Goal: Transaction & Acquisition: Book appointment/travel/reservation

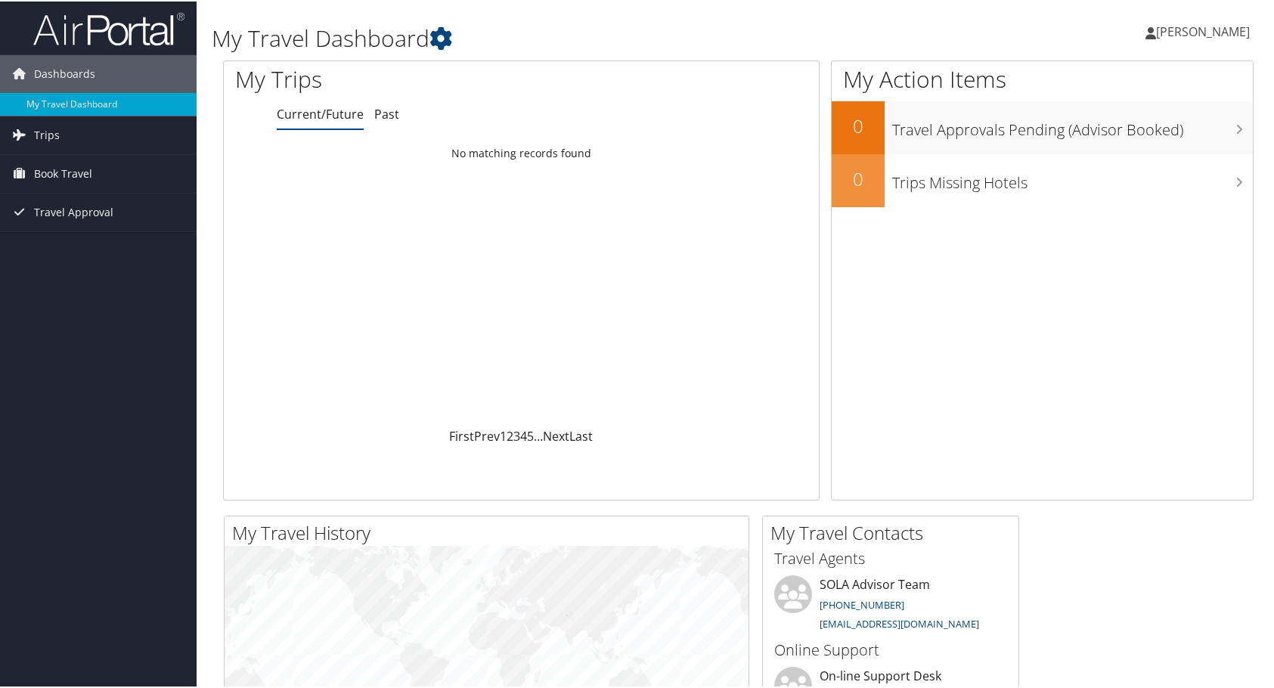
click at [1203, 33] on span "[PERSON_NAME]" at bounding box center [1203, 30] width 94 height 17
click at [1206, 34] on span "[PERSON_NAME]" at bounding box center [1203, 30] width 94 height 17
click at [78, 167] on span "Book Travel" at bounding box center [63, 172] width 58 height 38
click at [69, 217] on link "Book/Manage Online Trips" at bounding box center [98, 225] width 197 height 23
